Goal: Information Seeking & Learning: Learn about a topic

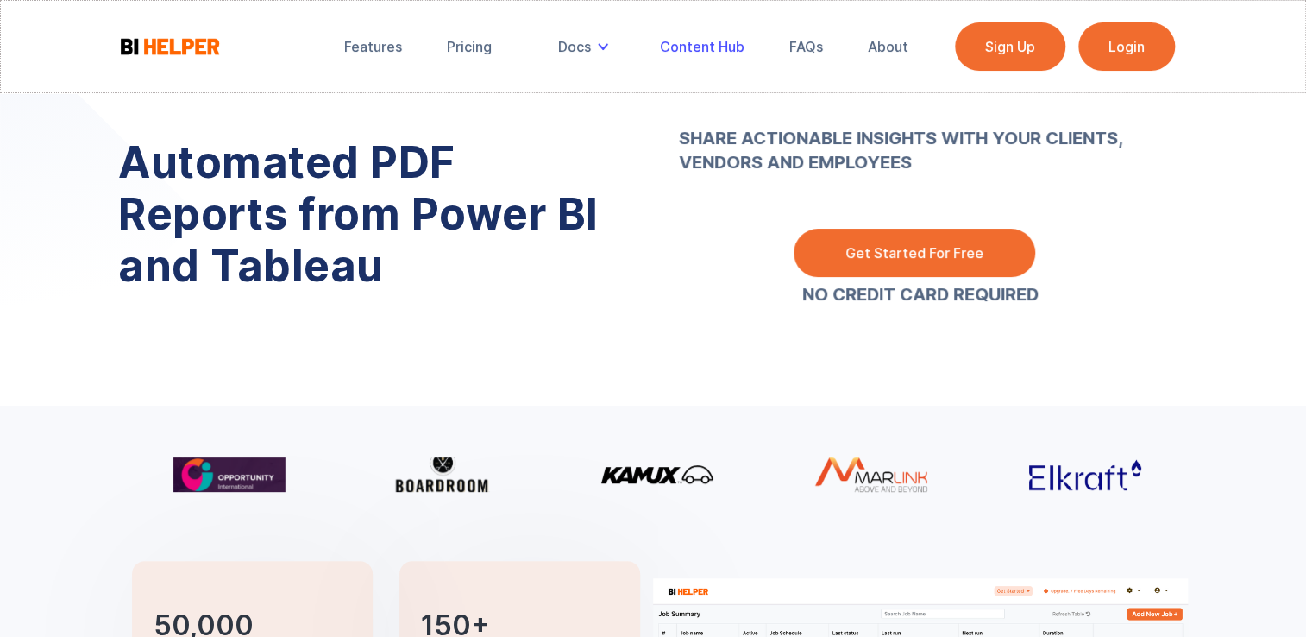
click at [680, 54] on div "Content Hub" at bounding box center [702, 46] width 85 height 17
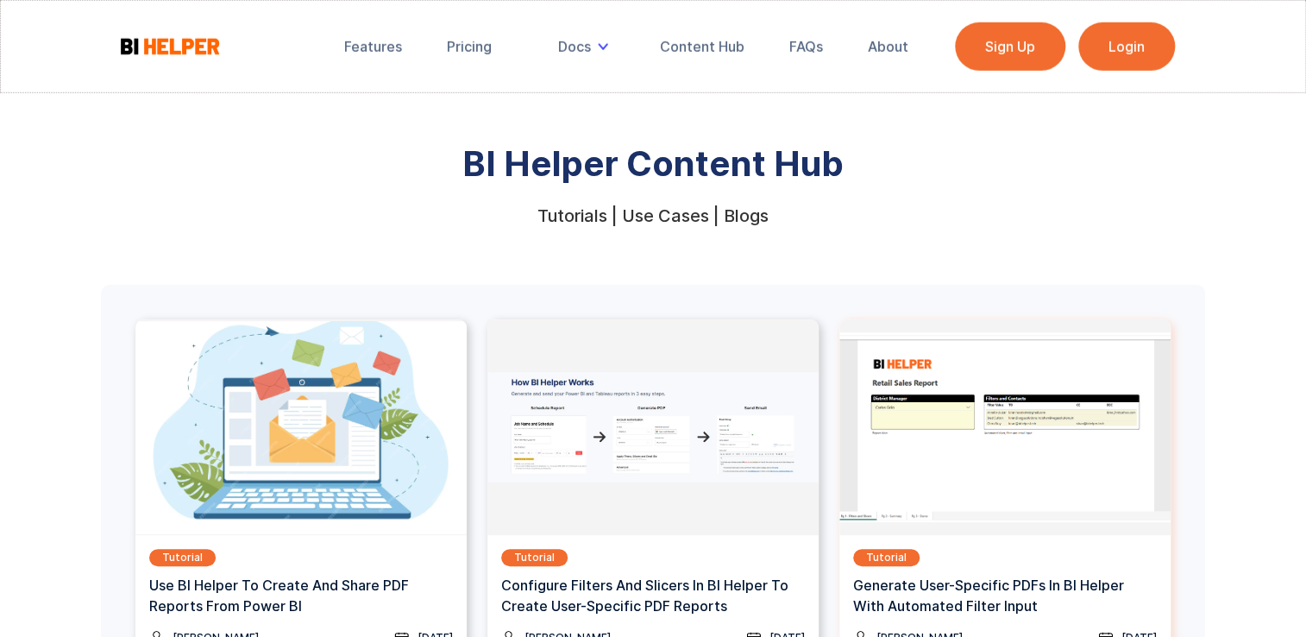
click at [932, 530] on img at bounding box center [1005, 427] width 331 height 216
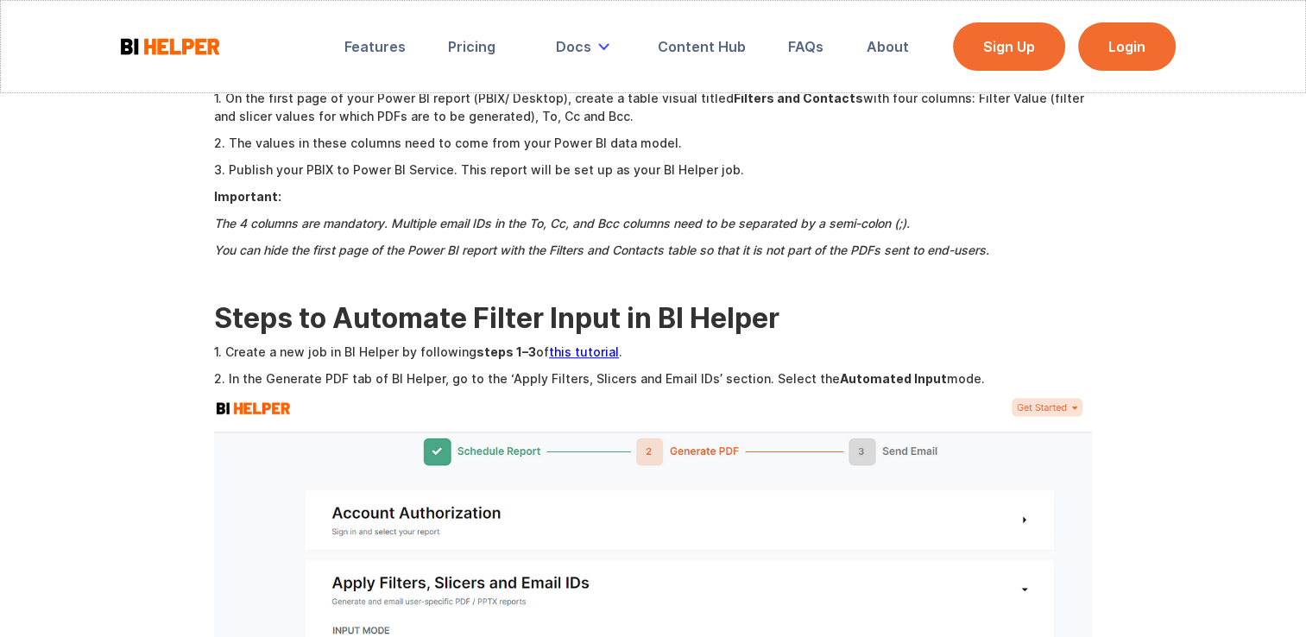
scroll to position [865, 0]
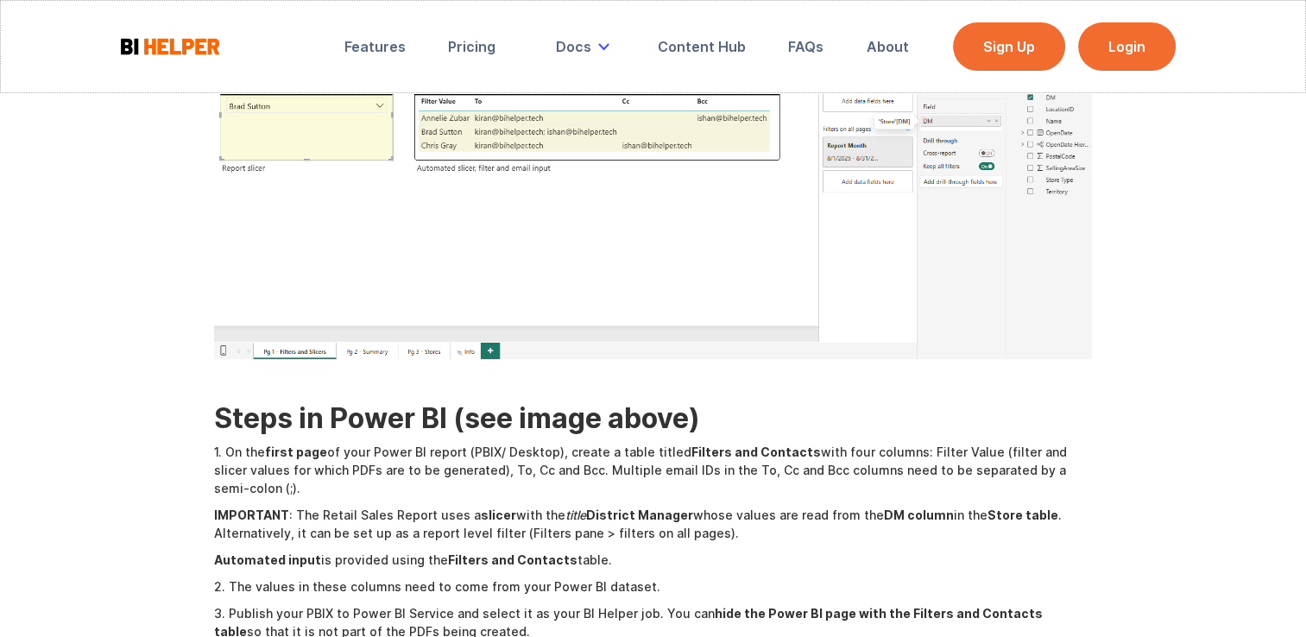
scroll to position [466, 0]
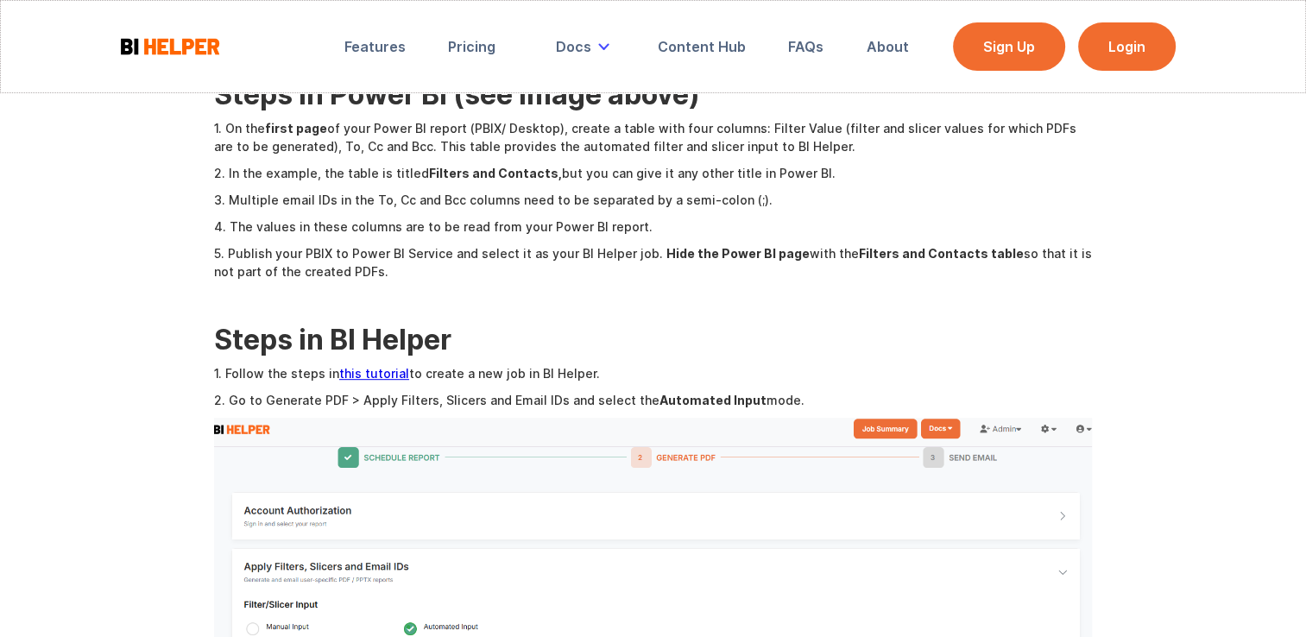
scroll to position [863, 0]
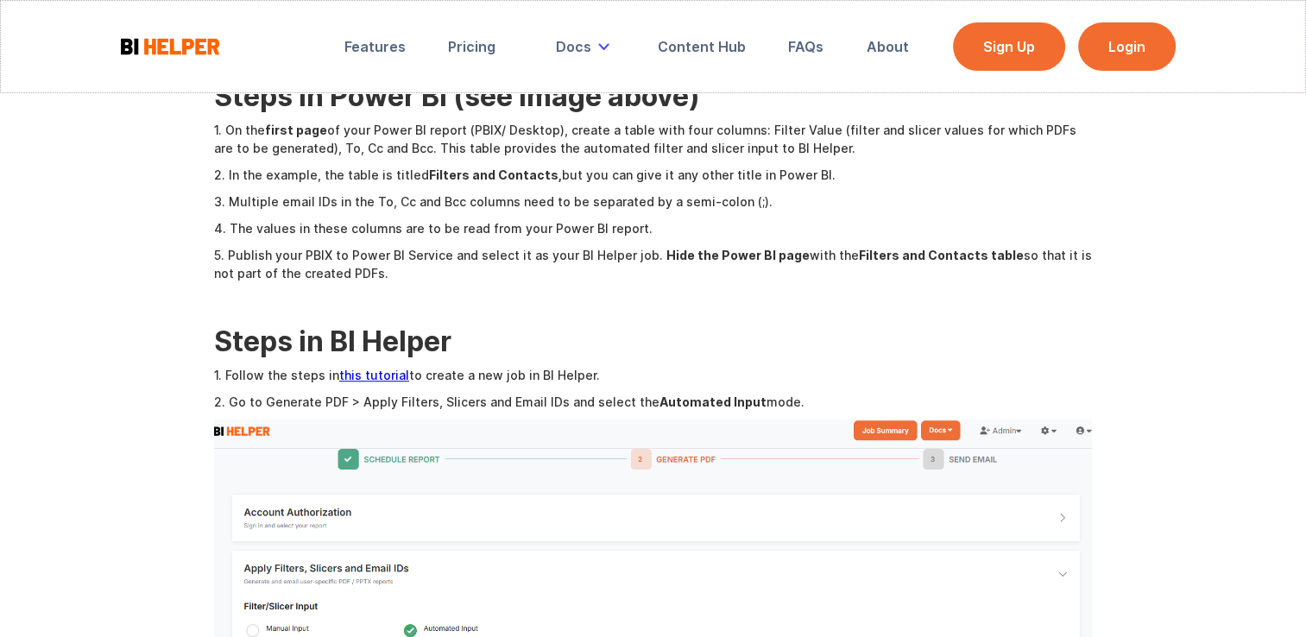
click at [376, 375] on link "this tutorial" at bounding box center [374, 375] width 70 height 15
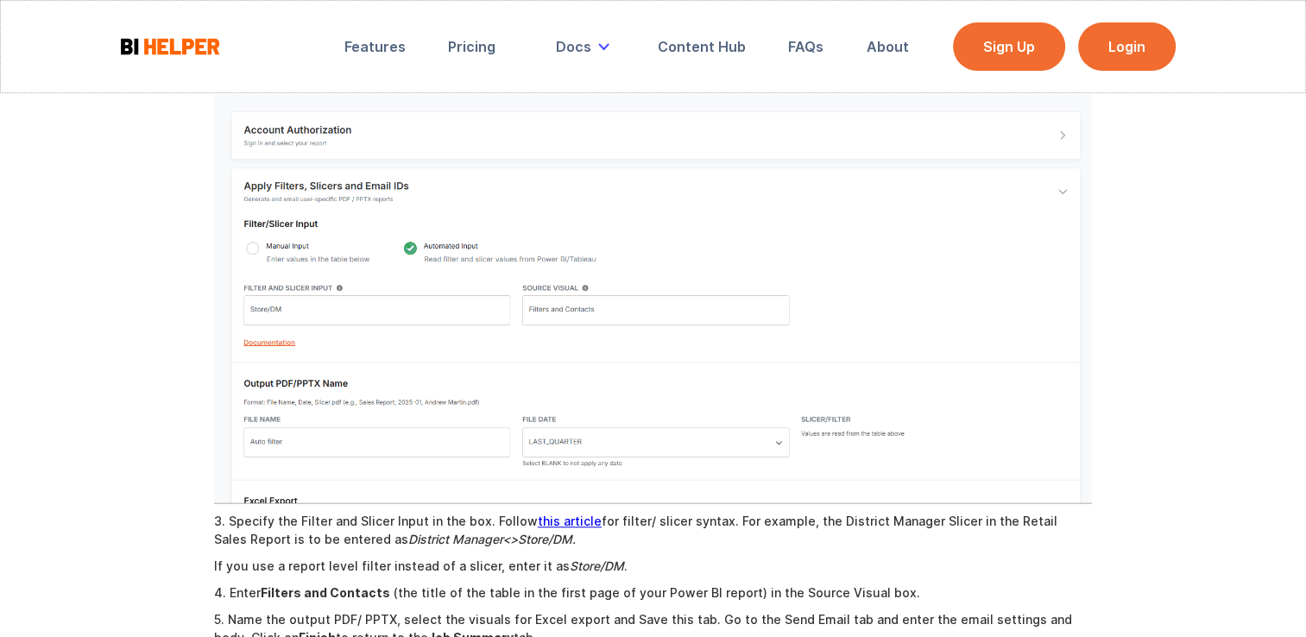
scroll to position [1365, 0]
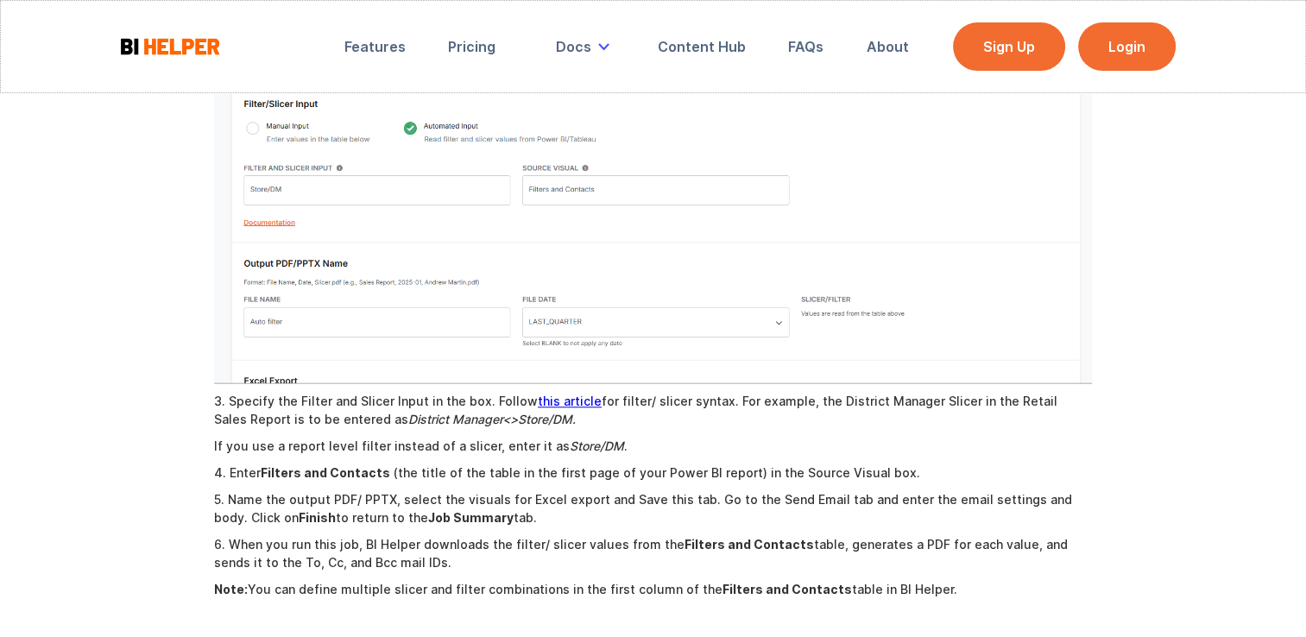
click at [557, 402] on link "this article" at bounding box center [570, 400] width 64 height 15
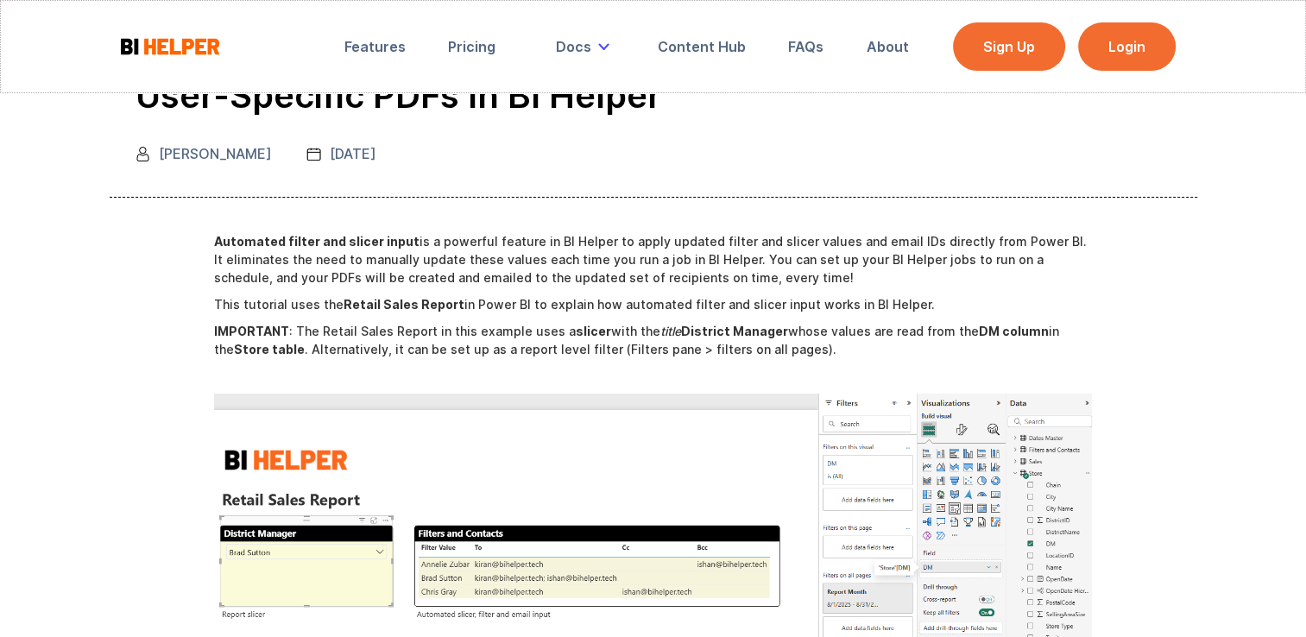
scroll to position [0, 0]
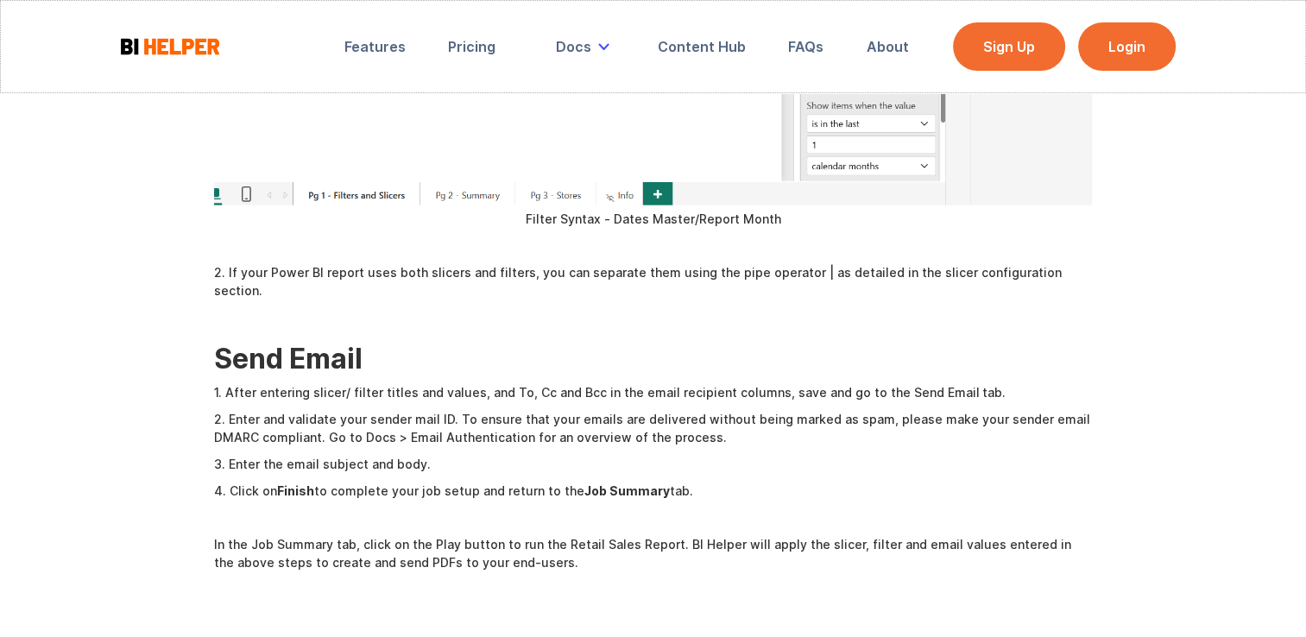
scroll to position [4102, 0]
